Goal: Information Seeking & Learning: Learn about a topic

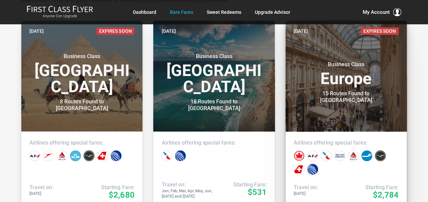
scroll to position [145, 0]
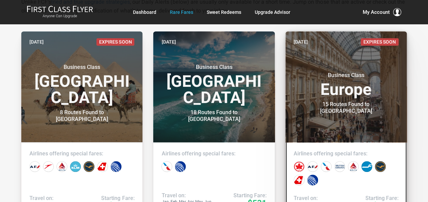
click at [330, 91] on h3 "Business Class Europe" at bounding box center [345, 85] width 105 height 26
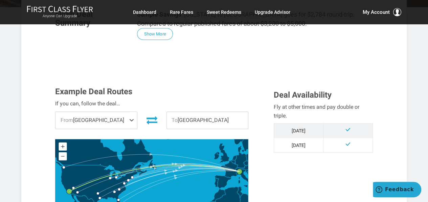
scroll to position [136, 0]
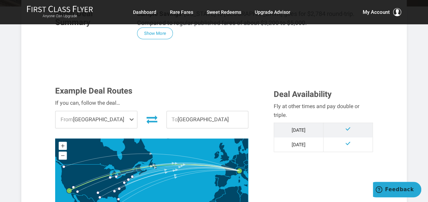
click at [127, 120] on span "From [GEOGRAPHIC_DATA]" at bounding box center [95, 119] width 81 height 17
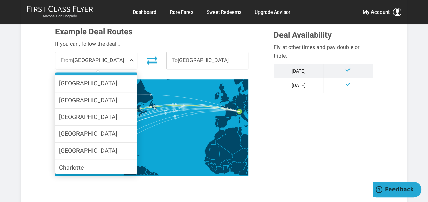
scroll to position [81, 0]
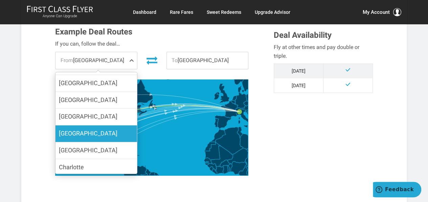
click at [94, 130] on label "[GEOGRAPHIC_DATA]" at bounding box center [95, 133] width 81 height 17
click at [0, 0] on input "[GEOGRAPHIC_DATA]" at bounding box center [0, 0] width 0 height 0
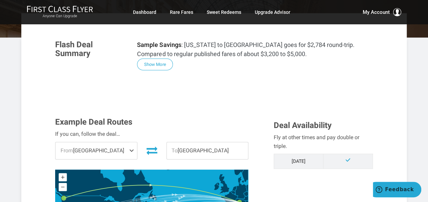
scroll to position [92, 0]
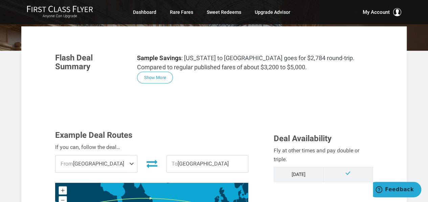
click at [127, 161] on span "From [GEOGRAPHIC_DATA]" at bounding box center [95, 164] width 81 height 17
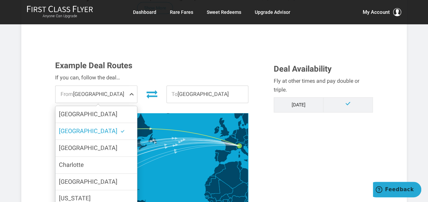
scroll to position [118, 0]
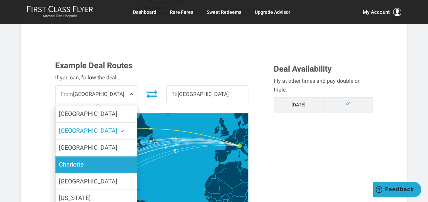
click at [99, 164] on label "Charlotte" at bounding box center [95, 165] width 81 height 17
click at [0, 0] on input "Charlotte" at bounding box center [0, 0] width 0 height 0
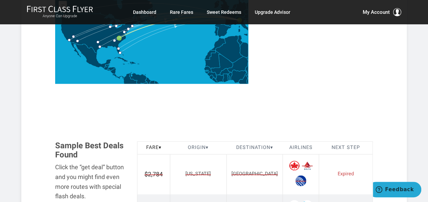
scroll to position [201, 0]
